Goal: Information Seeking & Learning: Learn about a topic

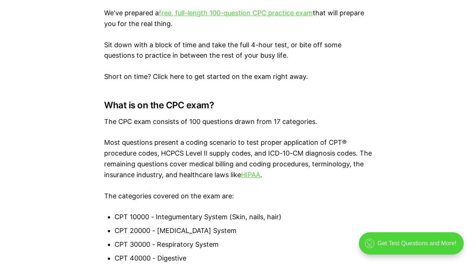
scroll to position [505, 0]
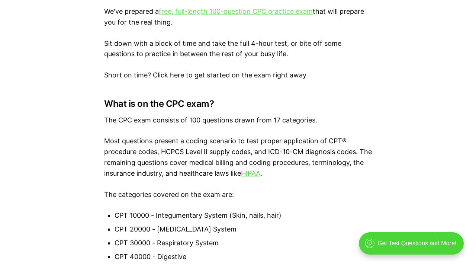
click at [234, 13] on link "free, full-length 100-question CPC practice exam" at bounding box center [236, 11] width 154 height 8
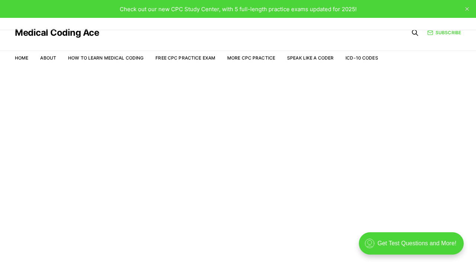
click at [221, 11] on span "Check out our new CPC Study Center, with 5 full-length practice exams updated f…" at bounding box center [238, 9] width 237 height 7
click at [306, 5] on div "Check out our new CPC Study Center, with 5 full-length practice exams updated f…" at bounding box center [238, 9] width 237 height 9
click at [357, 10] on div "Check out our new CPC Study Center, with 5 full-length practice exams updated f…" at bounding box center [238, 9] width 476 height 18
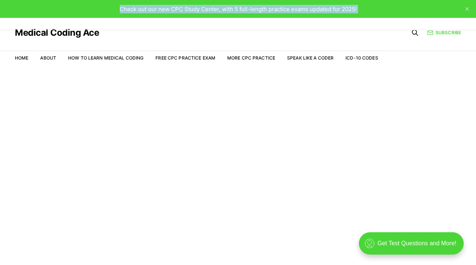
click at [357, 10] on div "Check out our new CPC Study Center, with 5 full-length practice exams updated f…" at bounding box center [238, 9] width 476 height 18
click at [310, 7] on span "Check out our new CPC Study Center, with 5 full-length practice exams updated f…" at bounding box center [238, 9] width 237 height 7
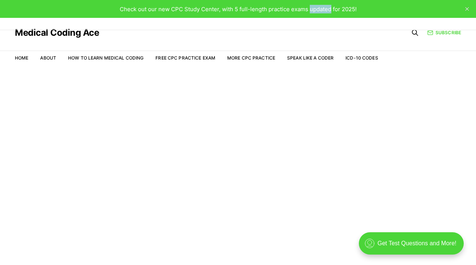
click at [310, 7] on span "Check out our new CPC Study Center, with 5 full-length practice exams updated f…" at bounding box center [238, 9] width 237 height 7
click at [110, 9] on div "Check out our new CPC Study Center, with 5 full-length practice exams updated f…" at bounding box center [238, 9] width 476 height 18
click at [240, 10] on span "Check out our new CPC Study Center, with 5 full-length practice exams updated f…" at bounding box center [238, 9] width 237 height 7
click at [324, 10] on span "Check out our new CPC Study Center, with 5 full-length practice exams updated f…" at bounding box center [238, 9] width 237 height 7
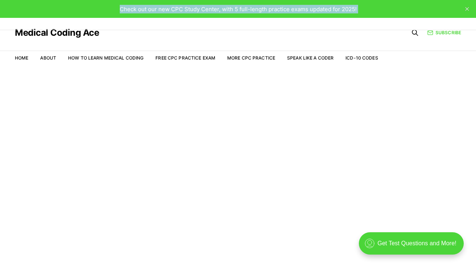
click at [324, 10] on span "Check out our new CPC Study Center, with 5 full-length practice exams updated f…" at bounding box center [238, 9] width 237 height 7
click at [165, 55] on link "Free CPC Practice Exam" at bounding box center [185, 58] width 60 height 6
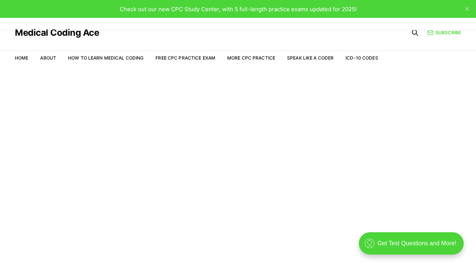
scroll to position [18, 0]
click at [210, 10] on span "Check out our new CPC Study Center, with 5 full-length practice exams updated f…" at bounding box center [238, 9] width 237 height 7
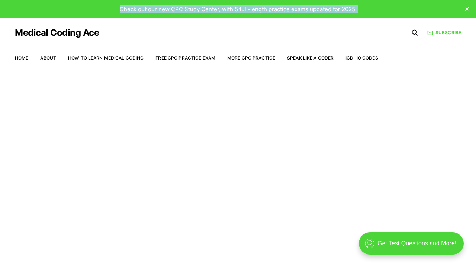
click at [210, 10] on span "Check out our new CPC Study Center, with 5 full-length practice exams updated f…" at bounding box center [238, 9] width 237 height 7
click at [194, 9] on span "Check out our new CPC Study Center, with 5 full-length practice exams updated f…" at bounding box center [238, 9] width 237 height 7
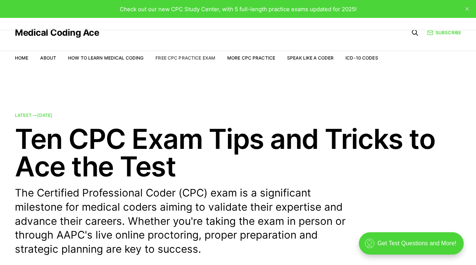
click at [184, 56] on link "Free CPC Practice Exam" at bounding box center [185, 58] width 60 height 6
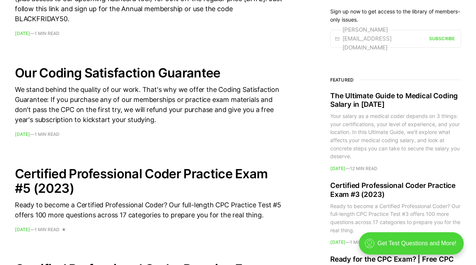
scroll to position [503, 0]
